Goal: Share content

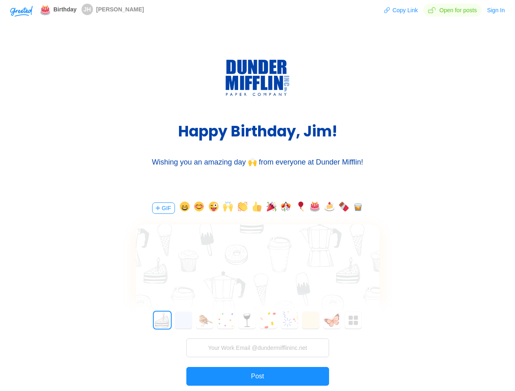
click at [257, 196] on div "GIF 0 1 2 3 4 5 6 7 8 9 10 11 12 13 14 15 16 17 18 19 20 21 22 23 24 25 26 27 2…" at bounding box center [257, 308] width 245 height 233
click at [21, 11] on img "button" at bounding box center [21, 11] width 22 height 11
click at [402, 10] on button "Copy Link" at bounding box center [401, 10] width 34 height 13
click at [496, 10] on button "Sign In" at bounding box center [495, 10] width 19 height 13
click at [163, 208] on body "Shadow: (click to exit) Birthday JH [PERSON_NAME] Copy Link Open for posts Sign…" at bounding box center [257, 195] width 515 height 391
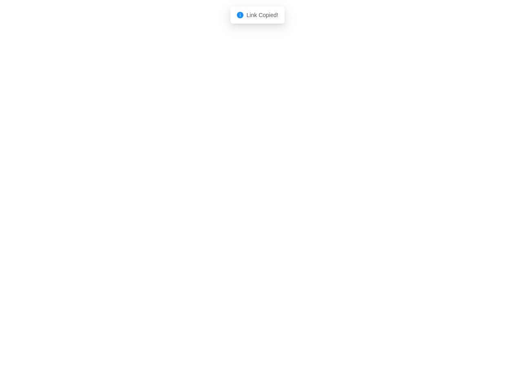
click at [183, 208] on body "Shadow: (click to exit) Link Copied!" at bounding box center [257, 195] width 515 height 391
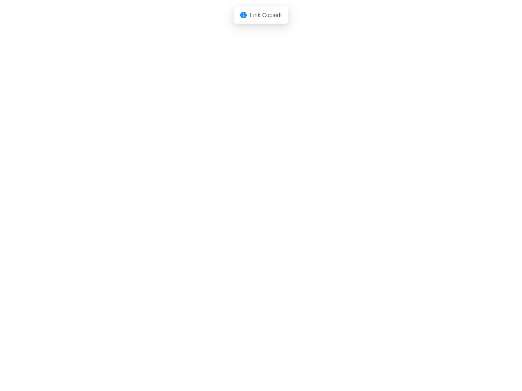
click at [198, 208] on body "Shadow: (click to exit) Link Copied!" at bounding box center [261, 195] width 522 height 391
click at [212, 208] on body "Shadow: (click to exit) Link Copied!" at bounding box center [261, 195] width 522 height 391
click at [227, 208] on body "Shadow: (click to exit) Link Copied!" at bounding box center [261, 195] width 522 height 391
click at [241, 208] on body "Shadow: (click to exit) Link Copied!" at bounding box center [261, 195] width 522 height 391
